Goal: Check status: Check status

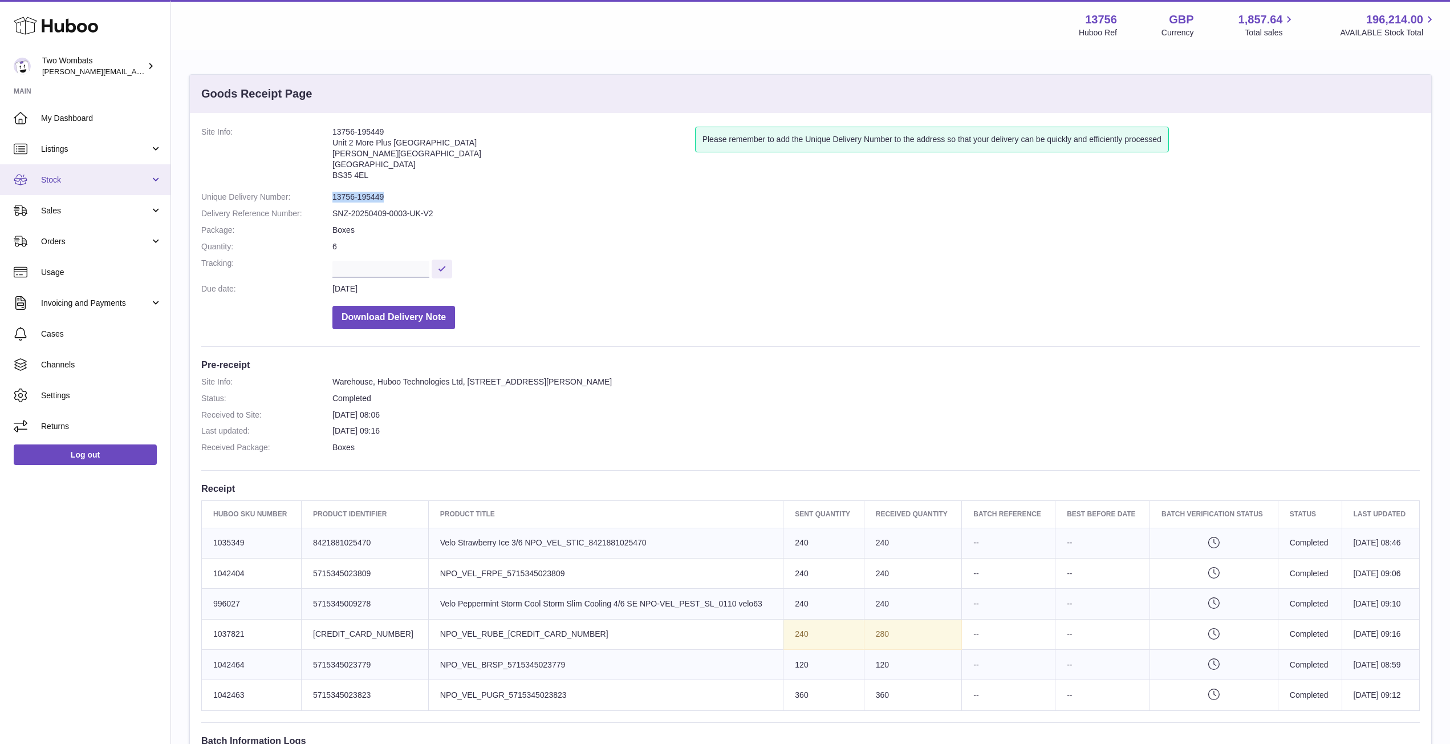
click at [153, 178] on link "Stock" at bounding box center [85, 179] width 171 height 31
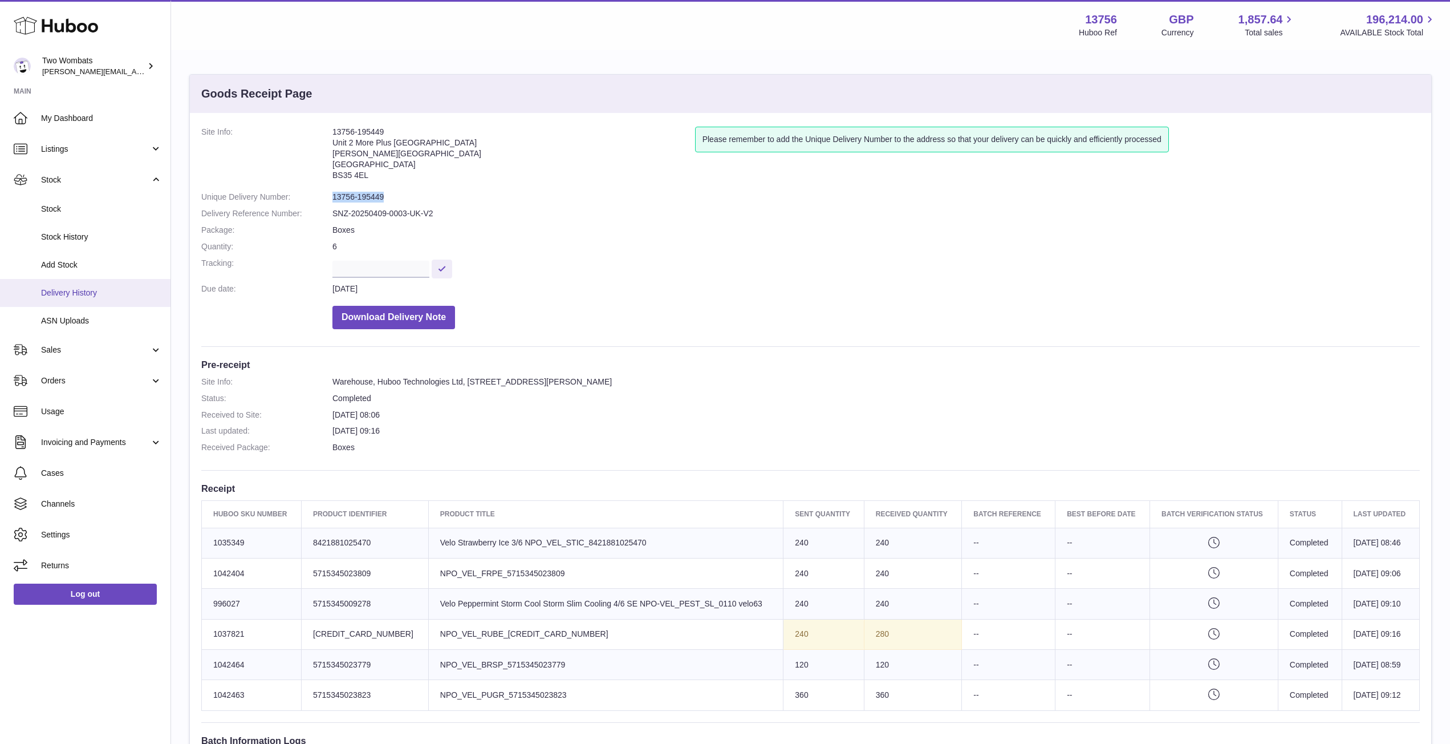
click at [100, 297] on span "Delivery History" at bounding box center [101, 292] width 121 height 11
click at [87, 300] on link "Delivery History" at bounding box center [85, 293] width 171 height 28
click at [90, 289] on span "Delivery History" at bounding box center [101, 292] width 121 height 11
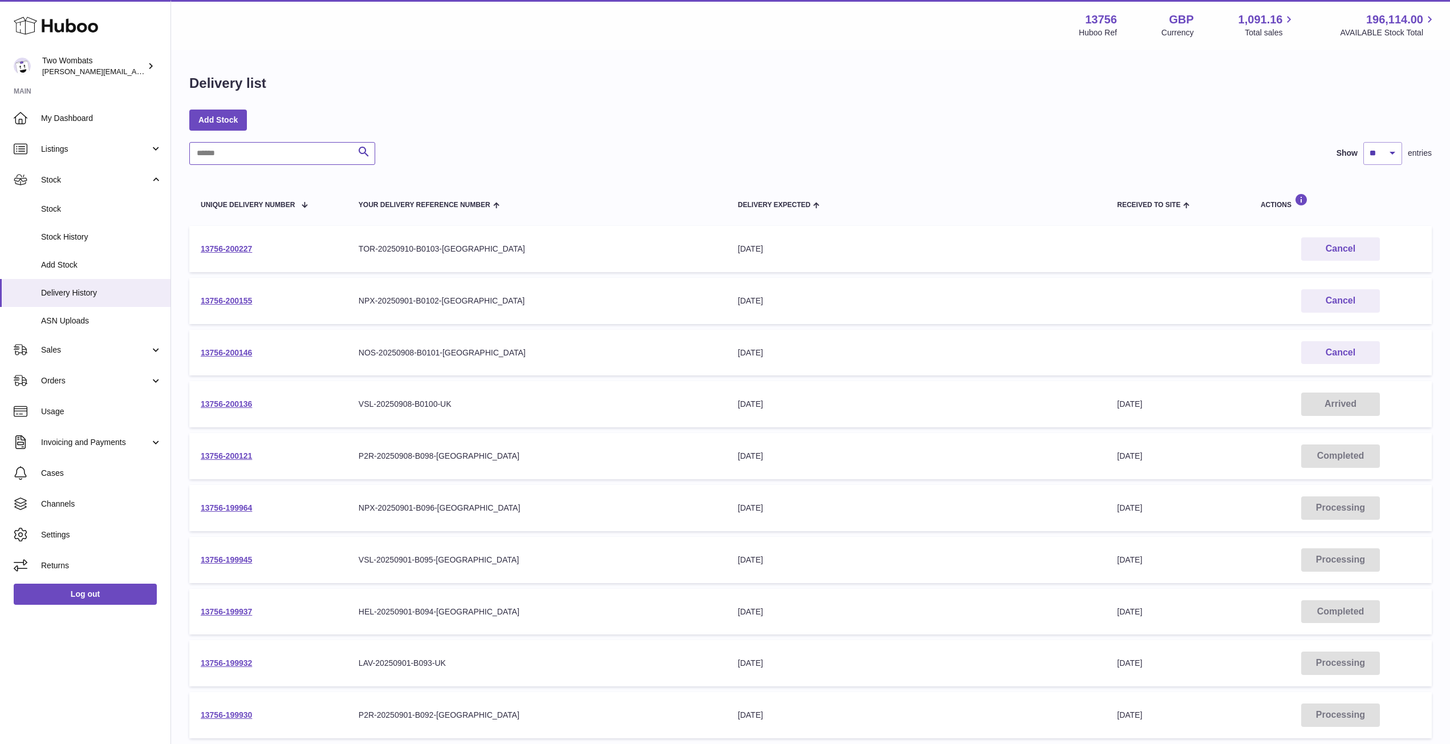
click at [245, 162] on input "text" at bounding box center [282, 153] width 186 height 23
paste input "**********"
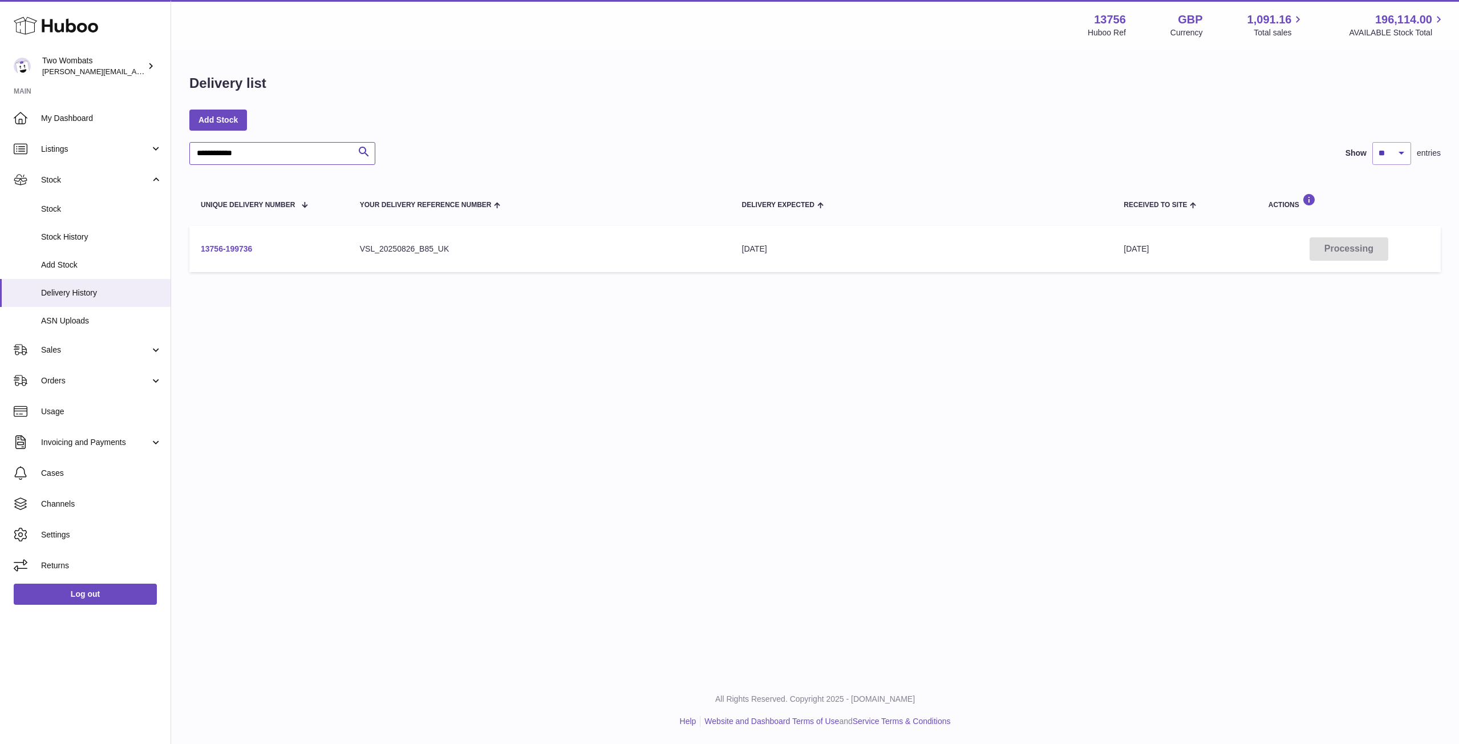
type input "**********"
click at [239, 252] on link "13756-199736" at bounding box center [226, 248] width 51 height 9
drag, startPoint x: 275, startPoint y: 162, endPoint x: 167, endPoint y: 149, distance: 108.5
click at [167, 149] on div "**********" at bounding box center [729, 372] width 1459 height 744
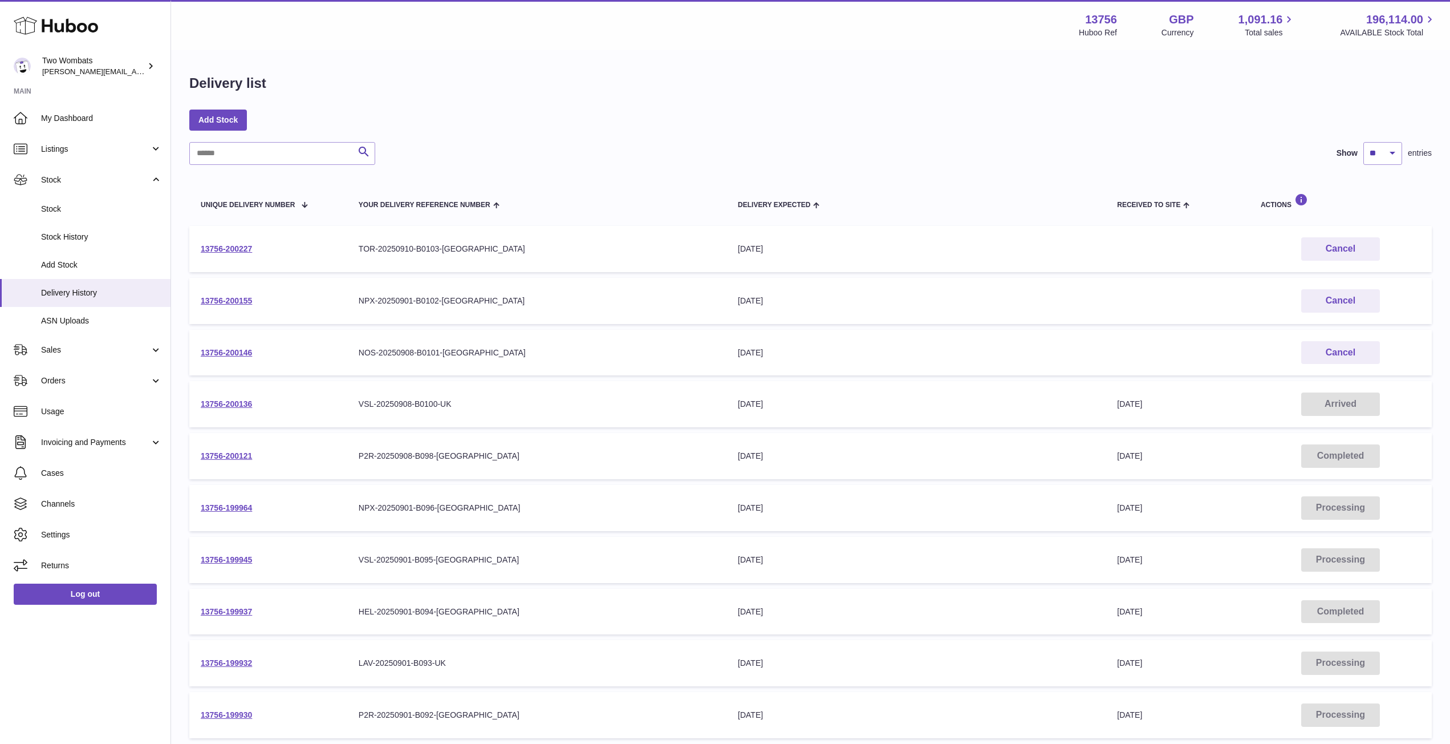
click at [244, 461] on td "13756-200121" at bounding box center [268, 456] width 158 height 46
click at [237, 453] on link "13756-200121" at bounding box center [226, 455] width 51 height 9
click at [232, 560] on link "13756-199945" at bounding box center [226, 559] width 51 height 9
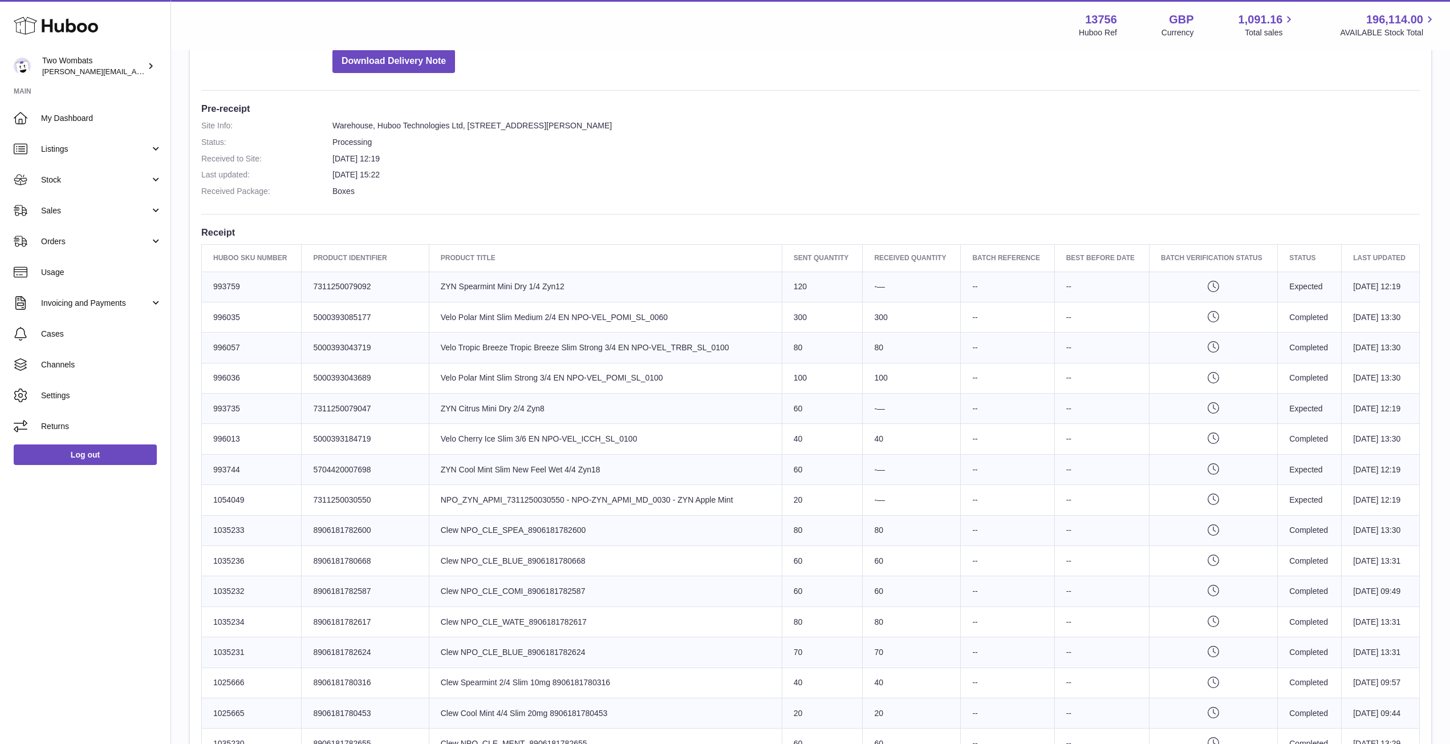
scroll to position [257, 0]
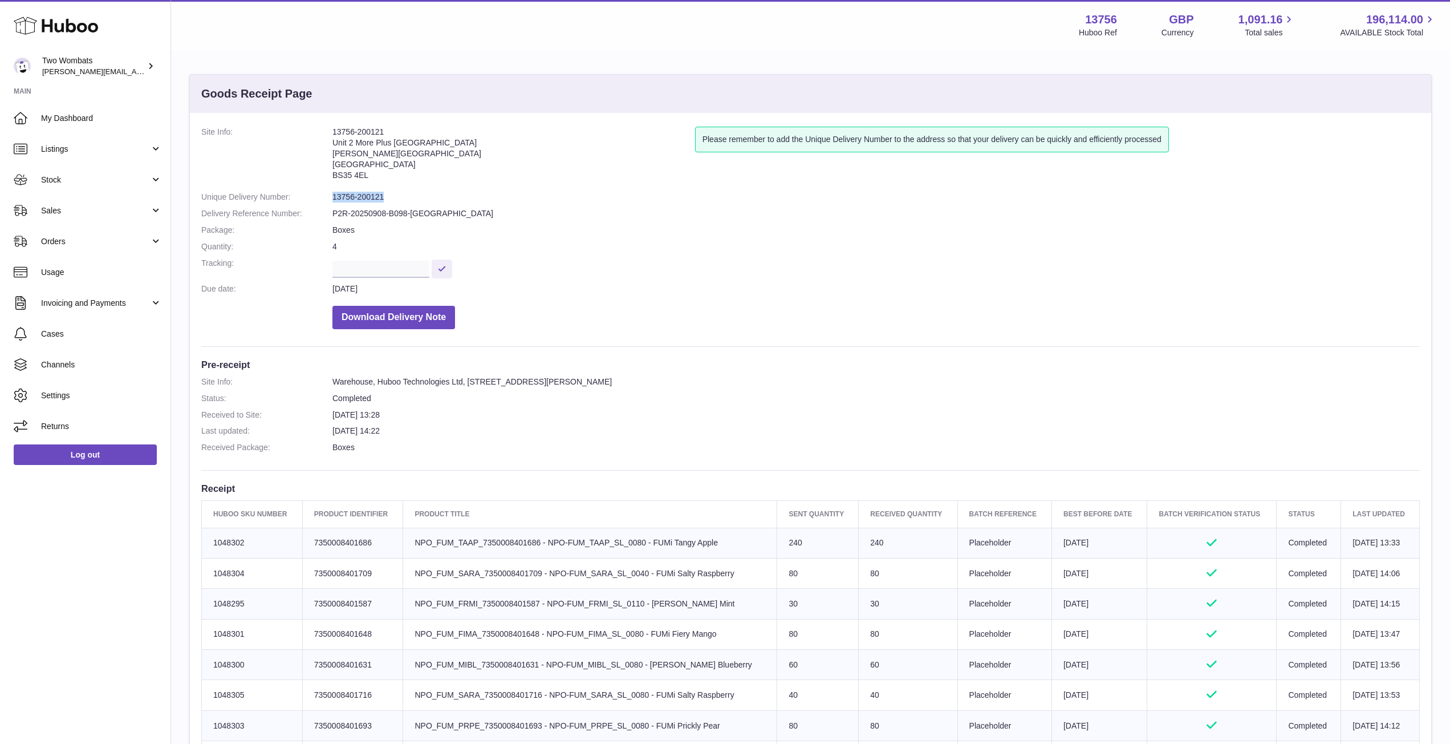
drag, startPoint x: 388, startPoint y: 194, endPoint x: 333, endPoint y: 200, distance: 55.6
click at [333, 200] on dd "13756-200121" at bounding box center [877, 197] width 1088 height 11
copy dd "13756-200121"
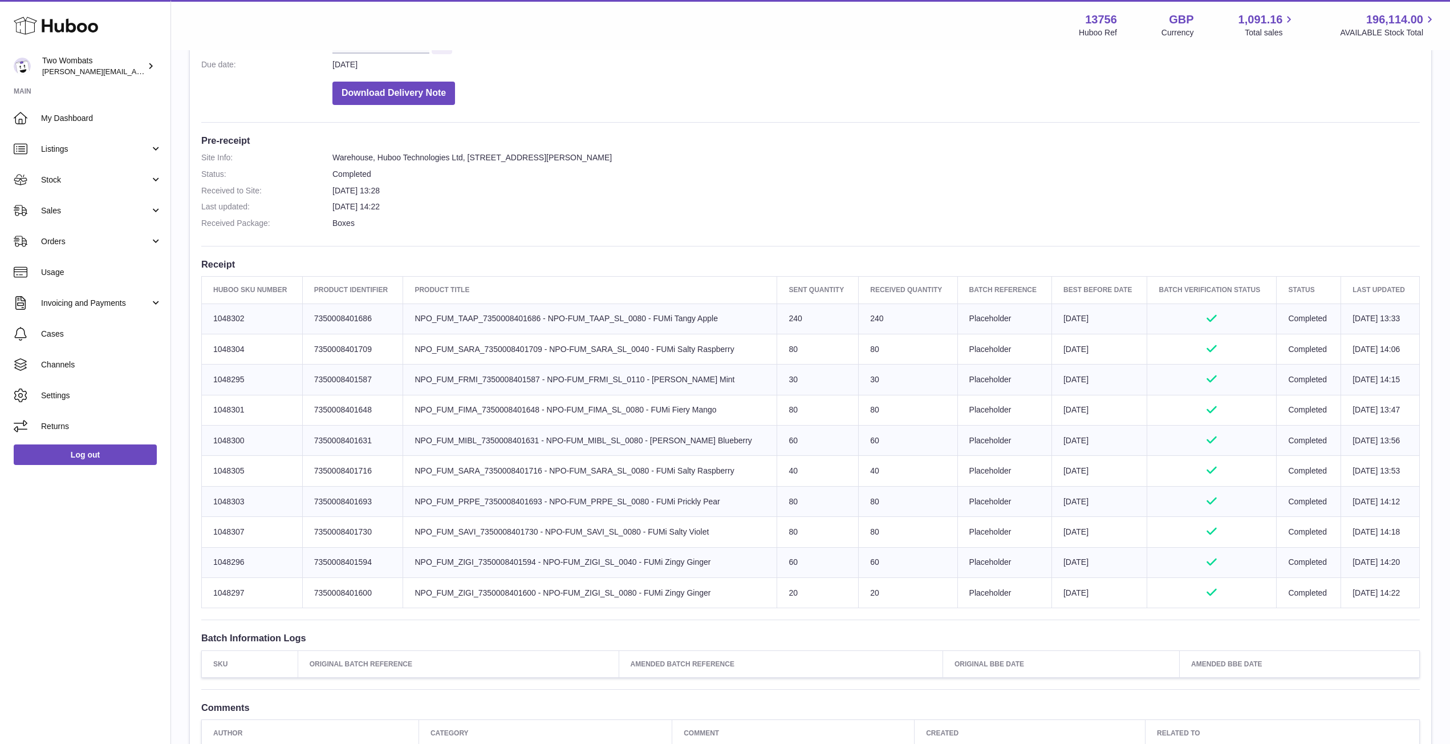
scroll to position [224, 0]
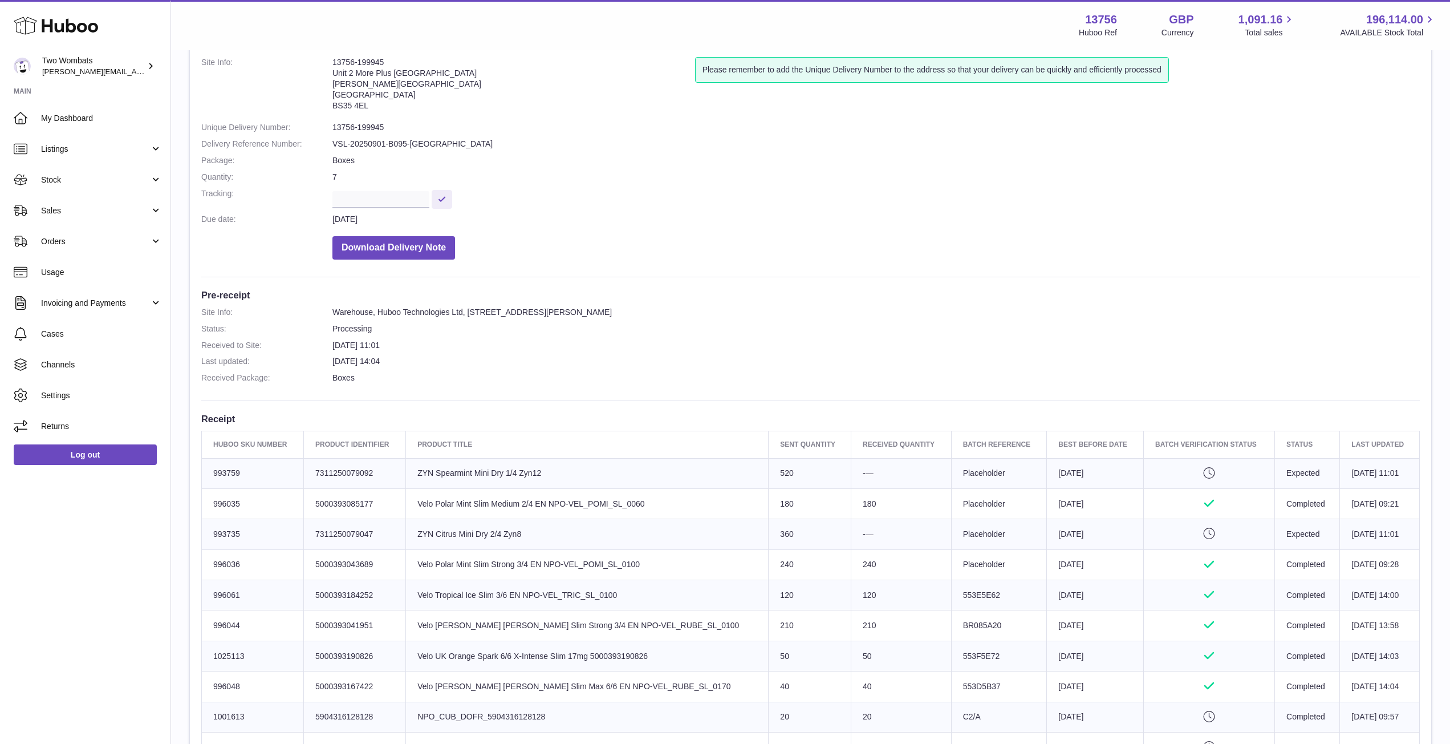
scroll to position [69, 0]
drag, startPoint x: 384, startPoint y: 125, endPoint x: 330, endPoint y: 127, distance: 54.8
click at [330, 127] on dl "Site Info: 13756-199945 Unit 2 More Plus Central Park Hudson Ave Severn Beach B…" at bounding box center [810, 162] width 1219 height 208
copy dl "13756-199945"
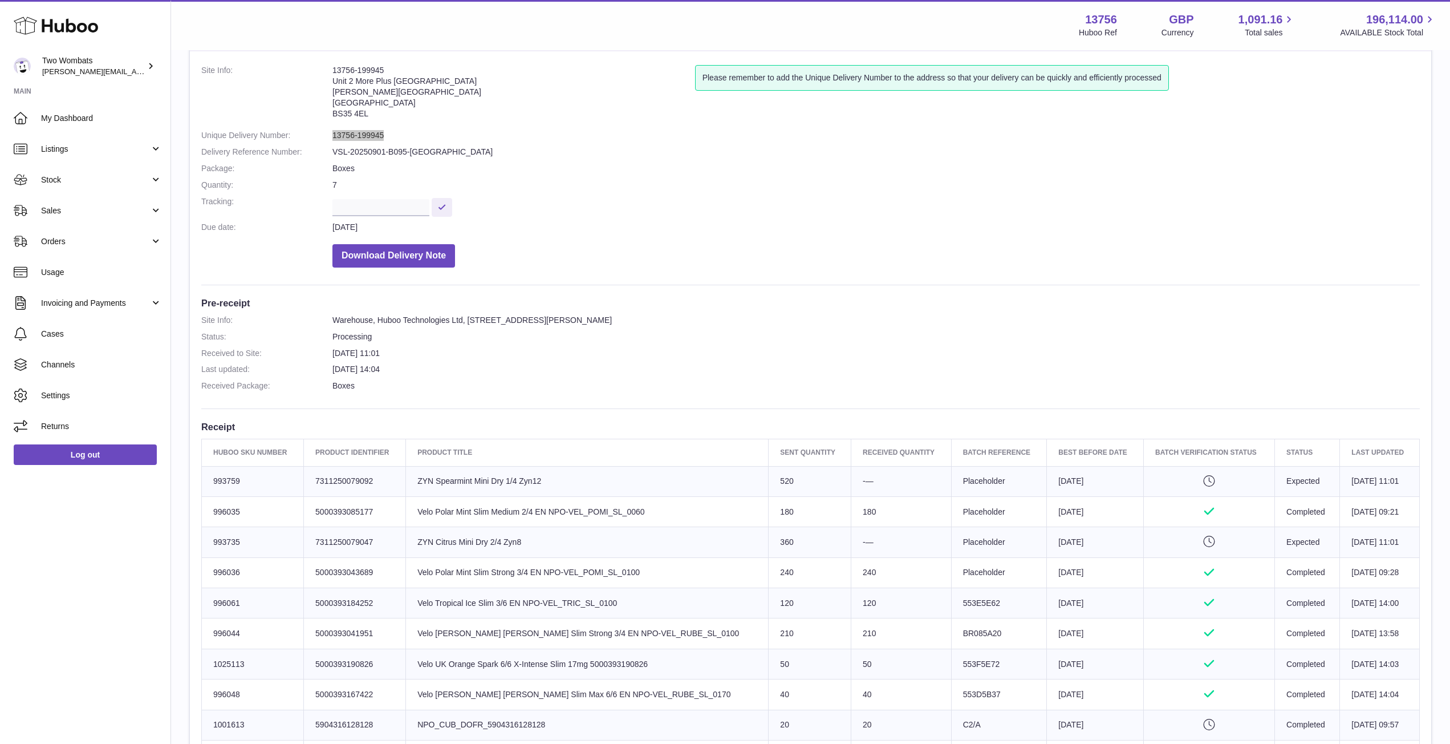
scroll to position [0, 0]
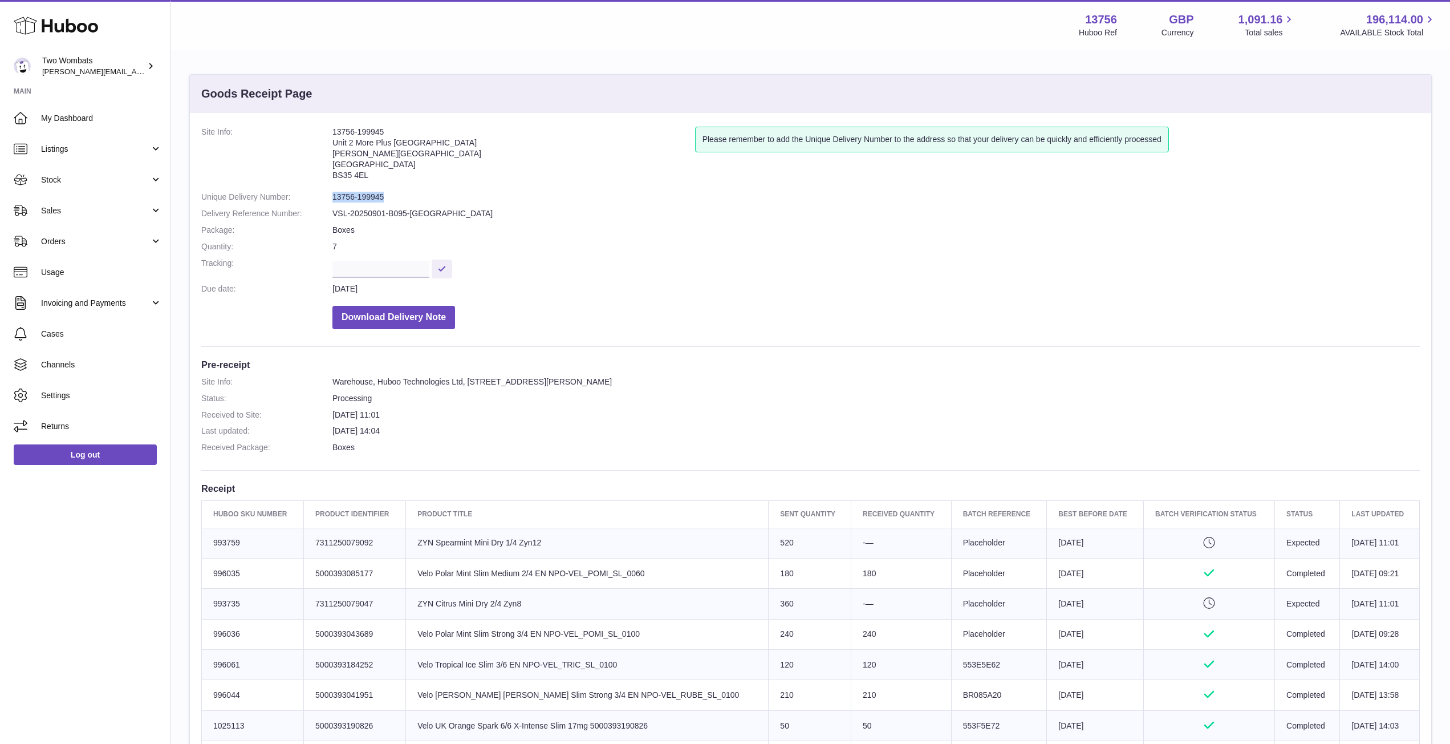
click at [387, 192] on dd "13756-199945" at bounding box center [877, 197] width 1088 height 11
drag, startPoint x: 385, startPoint y: 196, endPoint x: 331, endPoint y: 195, distance: 54.2
click at [331, 195] on dl "Site Info: 13756-199945 Unit 2 More Plus Central Park Hudson Ave Severn Beach B…" at bounding box center [810, 231] width 1219 height 208
copy dl "13756-199945"
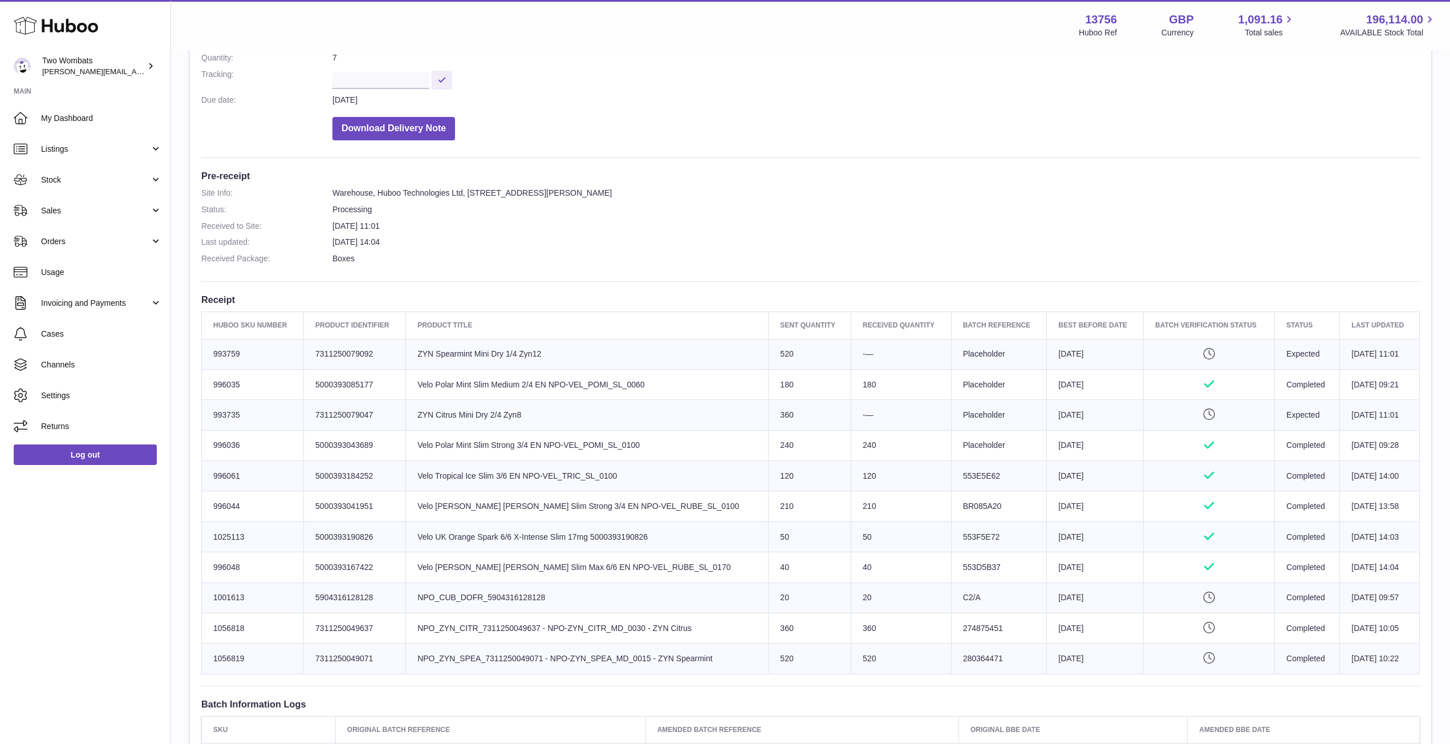
scroll to position [193, 0]
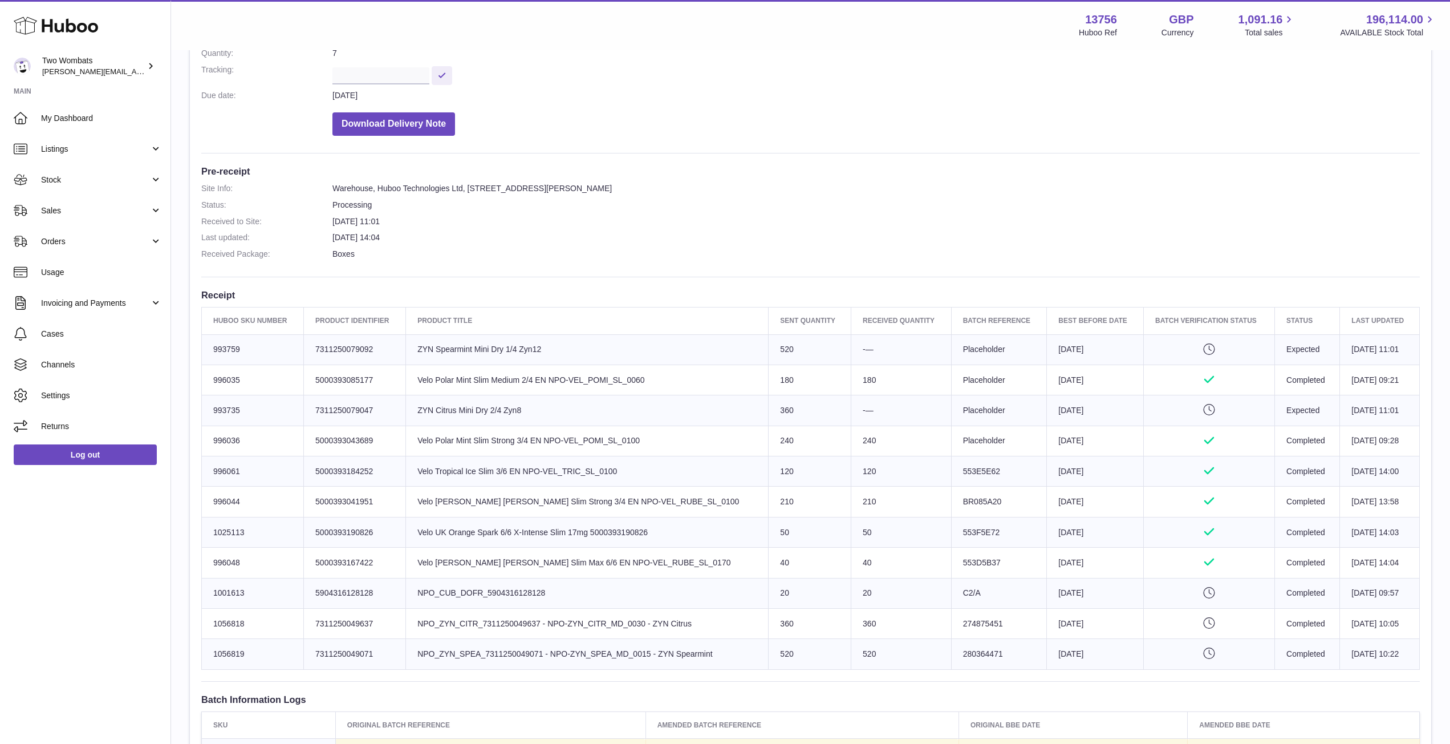
drag, startPoint x: 375, startPoint y: 348, endPoint x: 314, endPoint y: 347, distance: 60.5
click at [314, 347] on td "Client Identifier 7311250079092" at bounding box center [355, 349] width 102 height 30
copy td "7311250079092"
click at [151, 180] on link "Stock" at bounding box center [85, 179] width 171 height 31
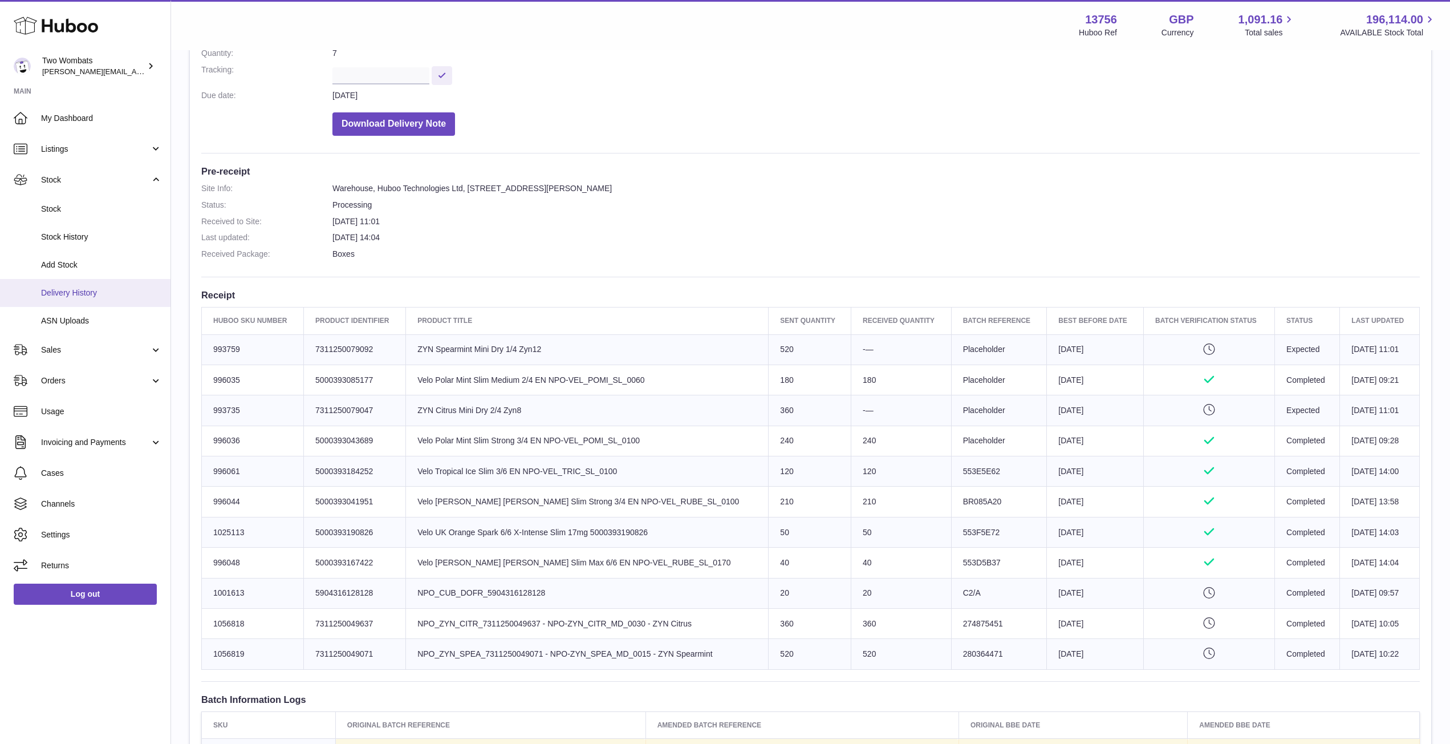
click at [97, 289] on span "Delivery History" at bounding box center [101, 292] width 121 height 11
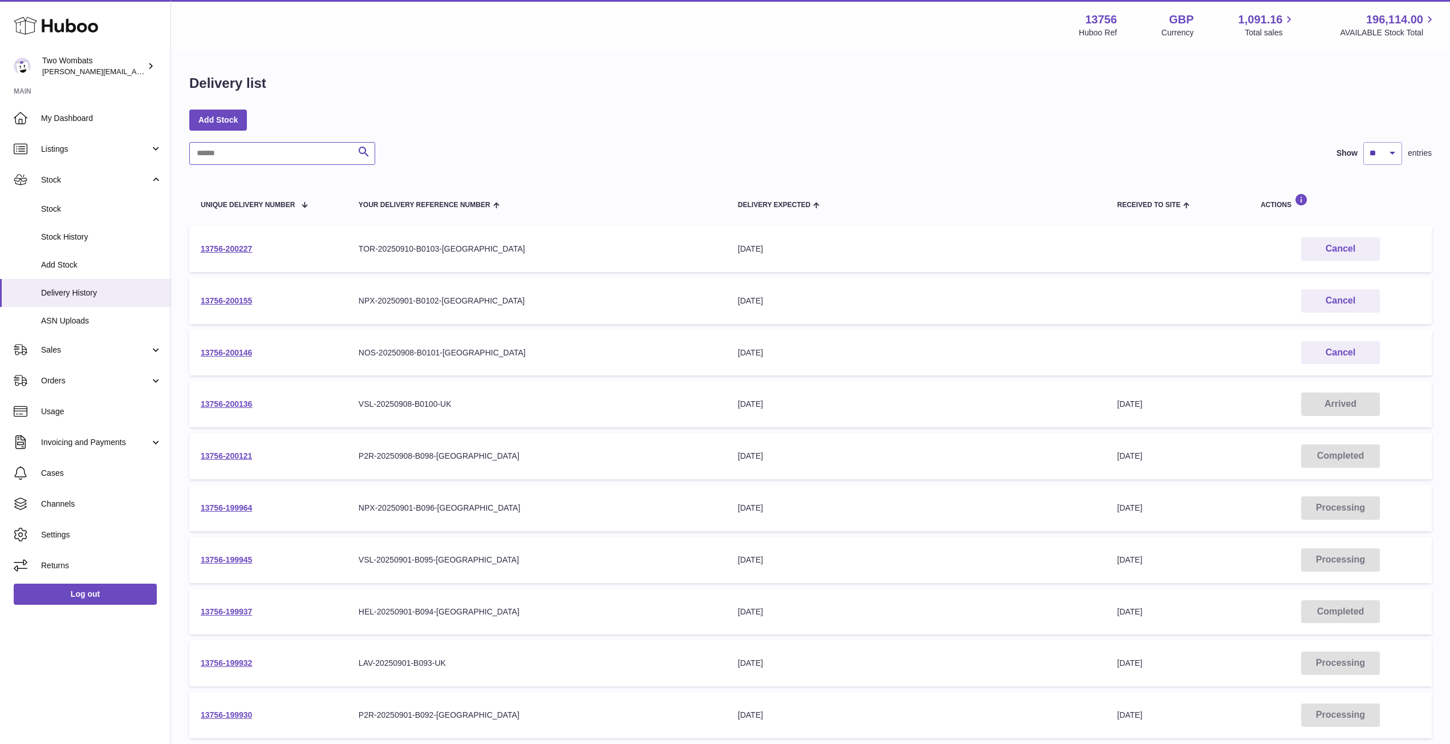
click at [246, 161] on input "text" at bounding box center [282, 153] width 186 height 23
paste input "********"
type input "********"
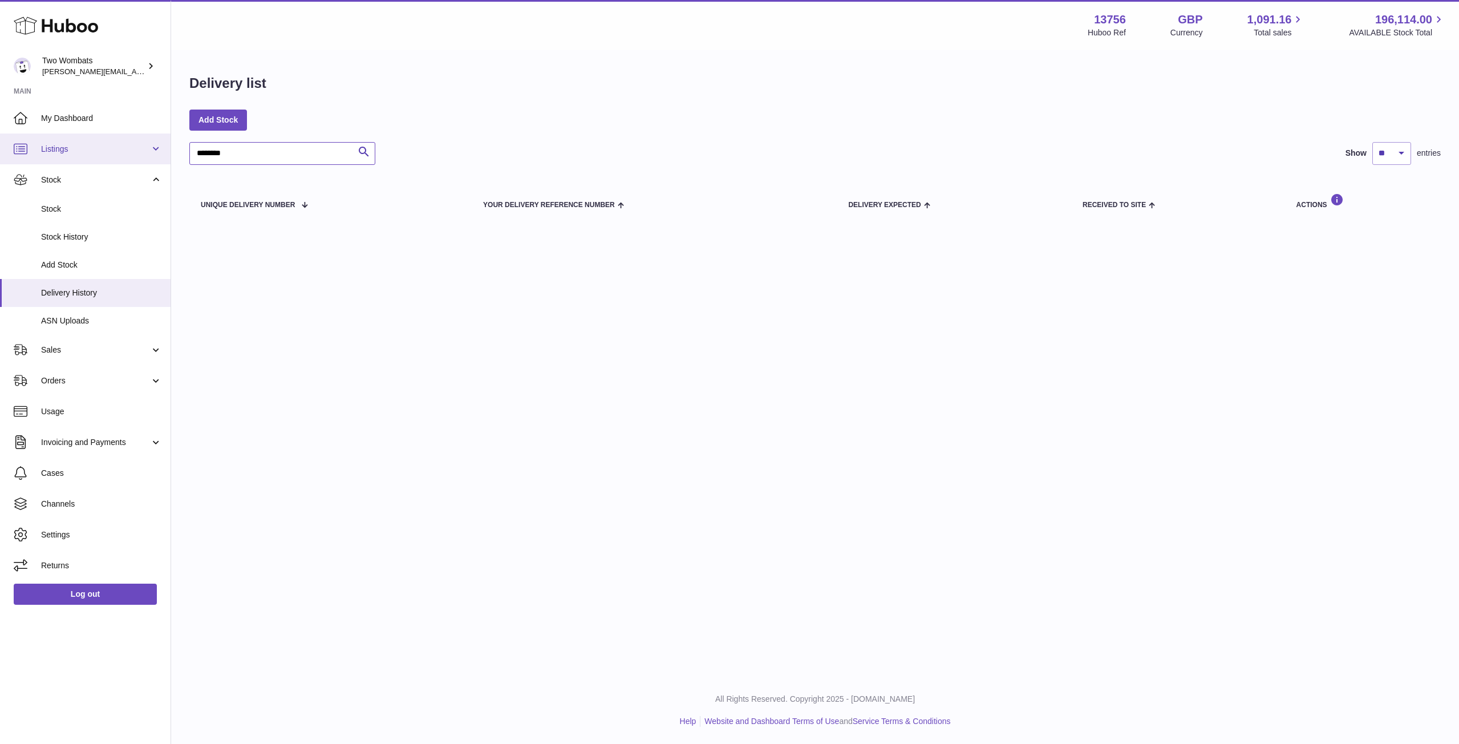
drag, startPoint x: 250, startPoint y: 156, endPoint x: 168, endPoint y: 141, distance: 84.0
click at [168, 141] on div "Huboo Two Wombats philip.carroll@twowombats.com Main My Dashboard Listings Not …" at bounding box center [729, 372] width 1459 height 744
